Goal: Navigation & Orientation: Find specific page/section

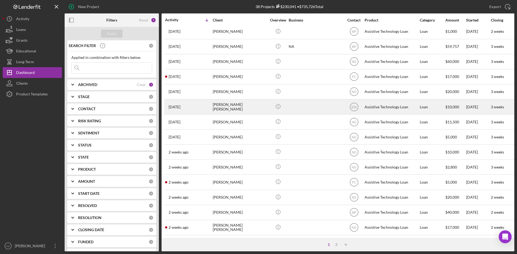
scroll to position [173, 0]
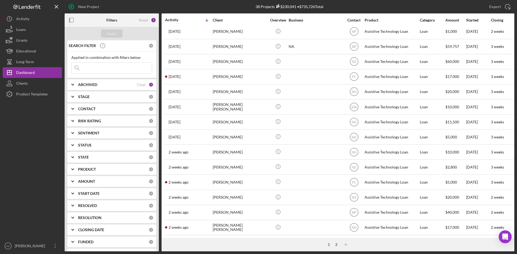
click at [337, 245] on div "2" at bounding box center [336, 245] width 8 height 4
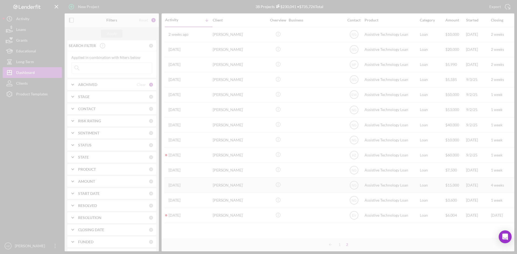
scroll to position [0, 0]
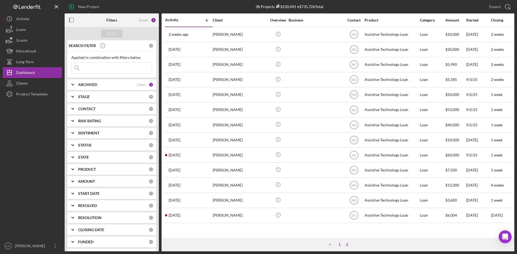
click at [339, 246] on div "1" at bounding box center [340, 245] width 8 height 4
